Goal: Task Accomplishment & Management: Use online tool/utility

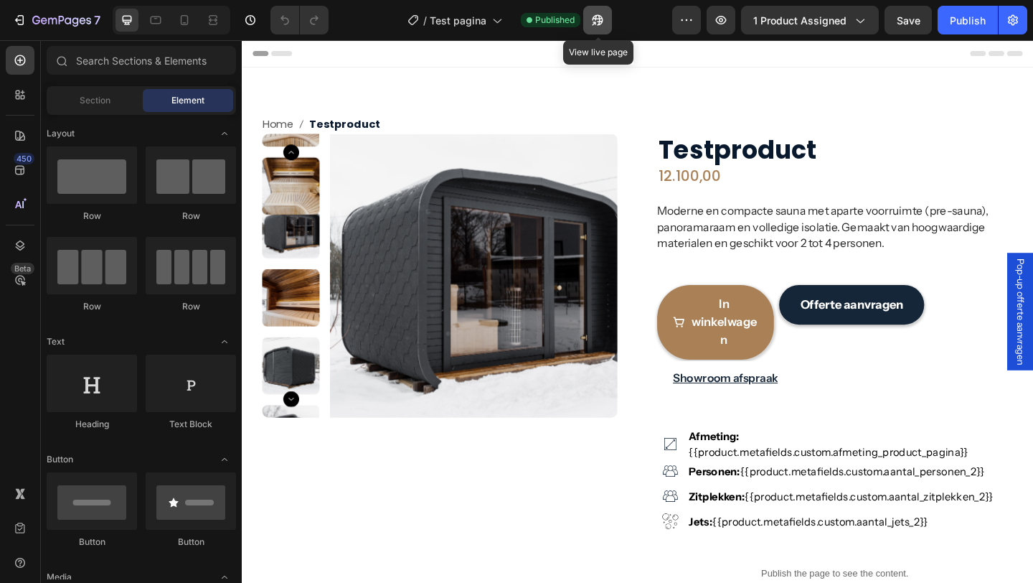
click at [608, 24] on button "button" at bounding box center [597, 20] width 29 height 29
click at [0, 0] on div "7 Version history / Test pagina Published View live page Preview 1 product assi…" at bounding box center [516, 20] width 1033 height 41
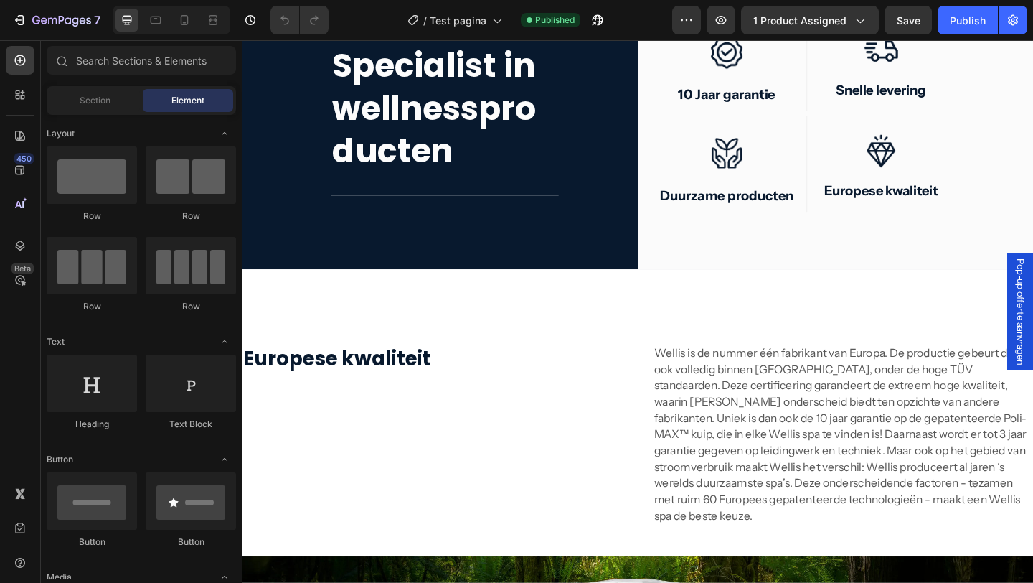
scroll to position [1926, 0]
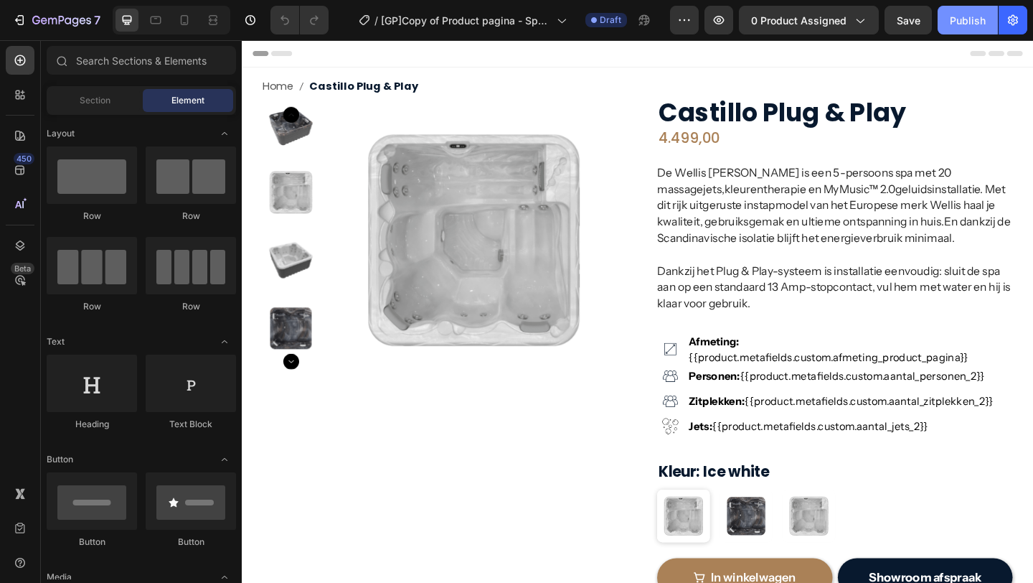
click at [978, 25] on div "Publish" at bounding box center [968, 20] width 36 height 15
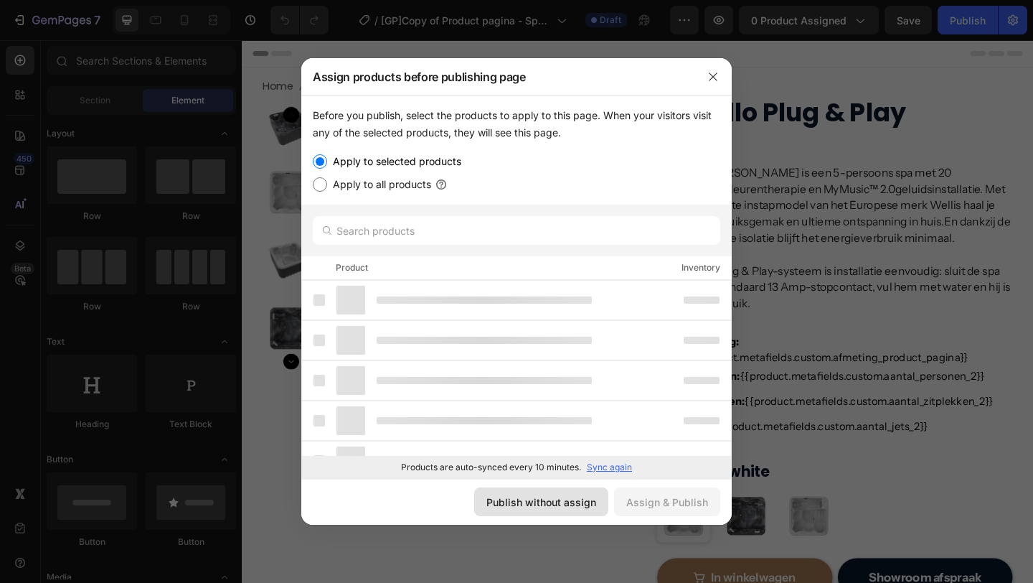
click at [561, 510] on button "Publish without assign" at bounding box center [541, 501] width 134 height 29
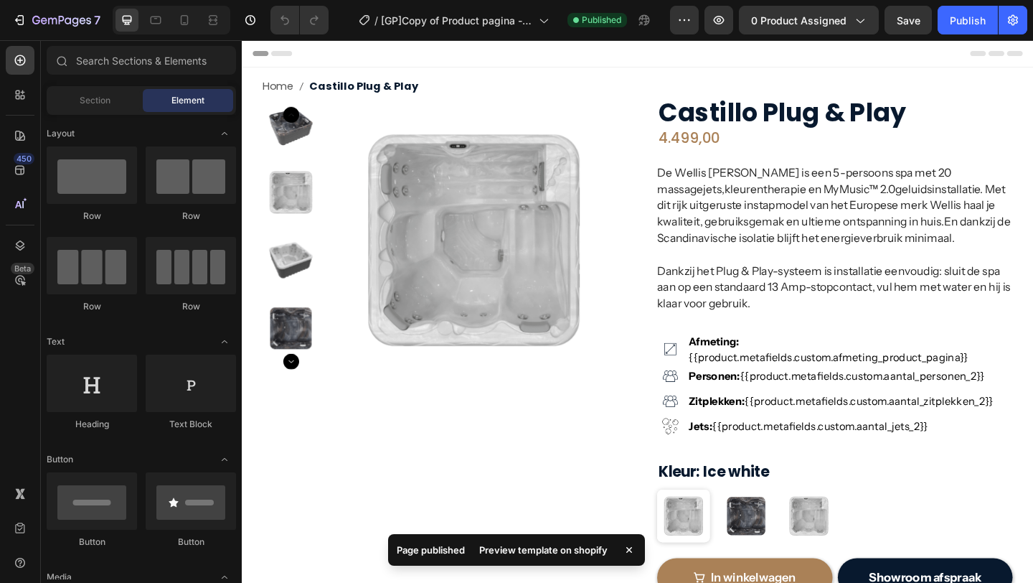
click at [558, 549] on div "Preview template on shopify" at bounding box center [544, 550] width 146 height 20
